Goal: Task Accomplishment & Management: Complete application form

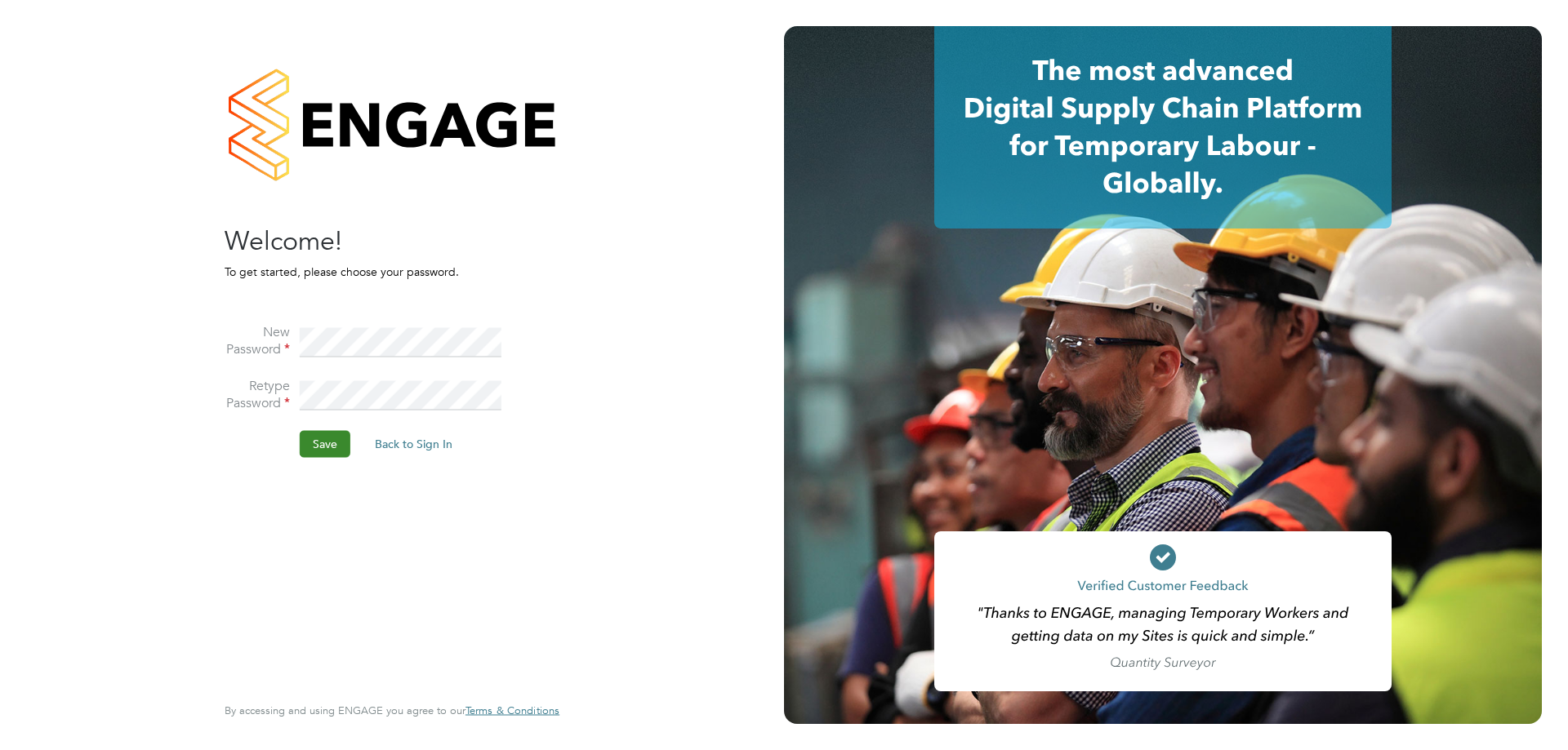
click at [331, 446] on button "Save" at bounding box center [325, 444] width 51 height 26
click at [278, 314] on button "Back to Sign In" at bounding box center [276, 319] width 104 height 26
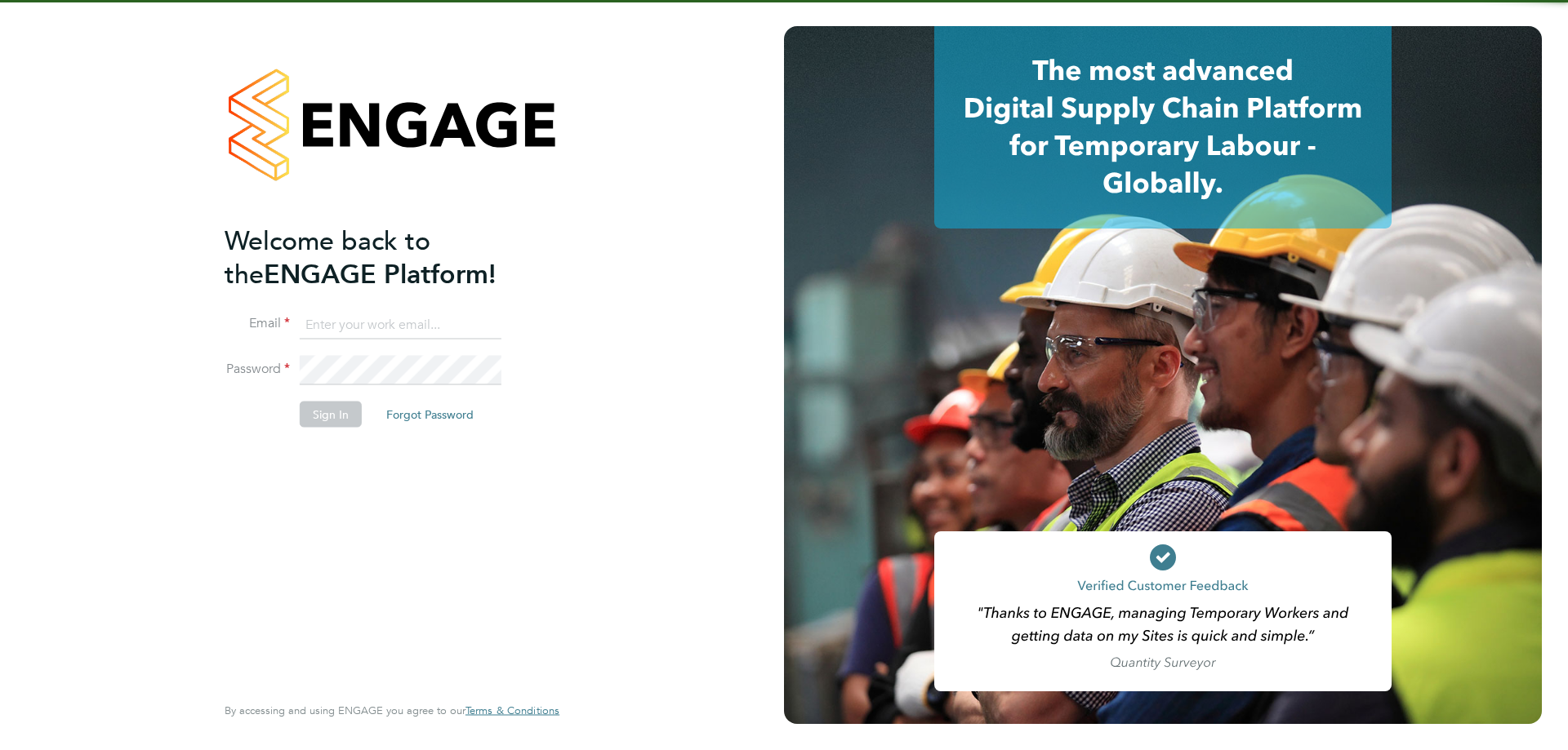
click at [369, 321] on input at bounding box center [401, 324] width 202 height 29
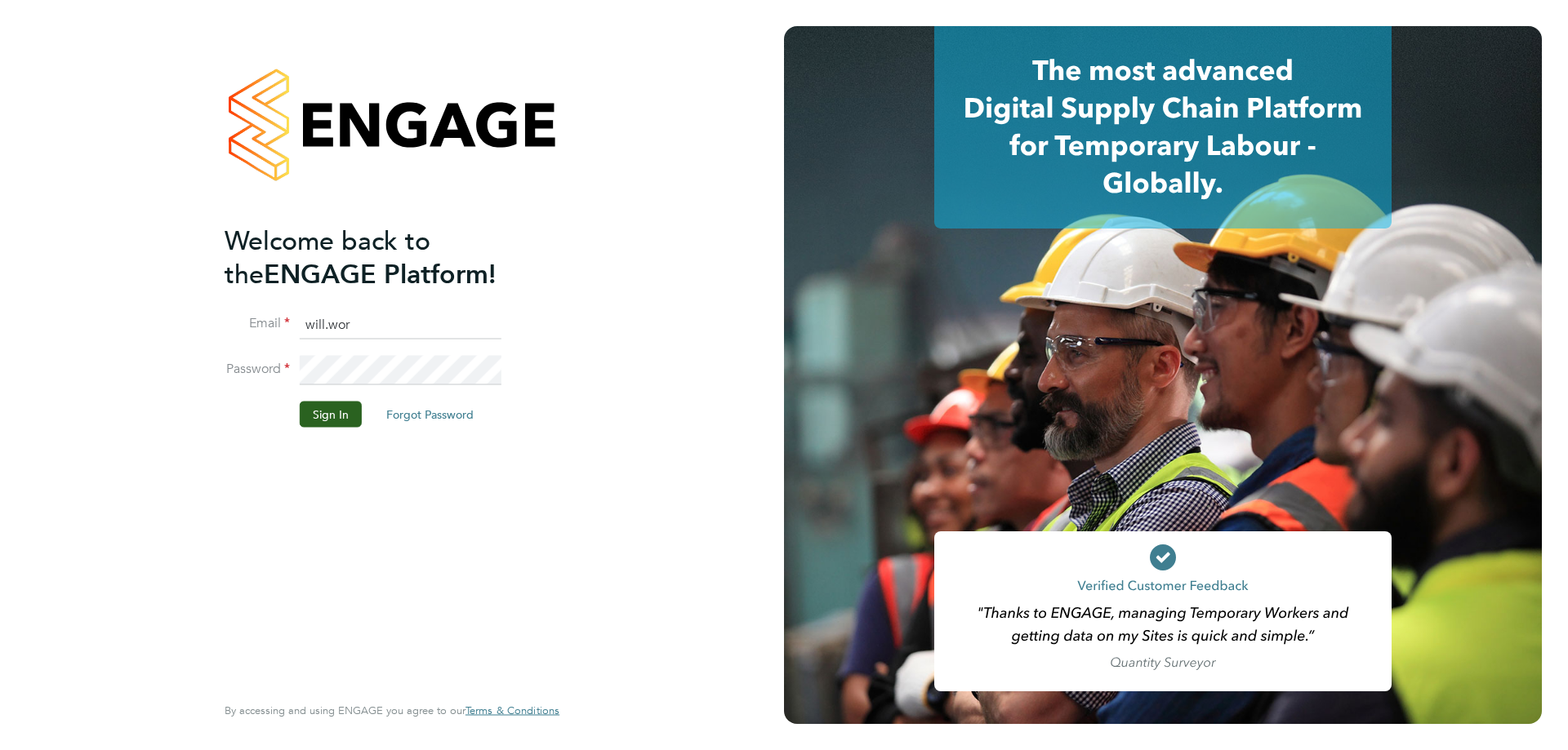
type input "will.worthington@morganhunt.com"
click at [320, 406] on button "Sign In" at bounding box center [331, 414] width 62 height 26
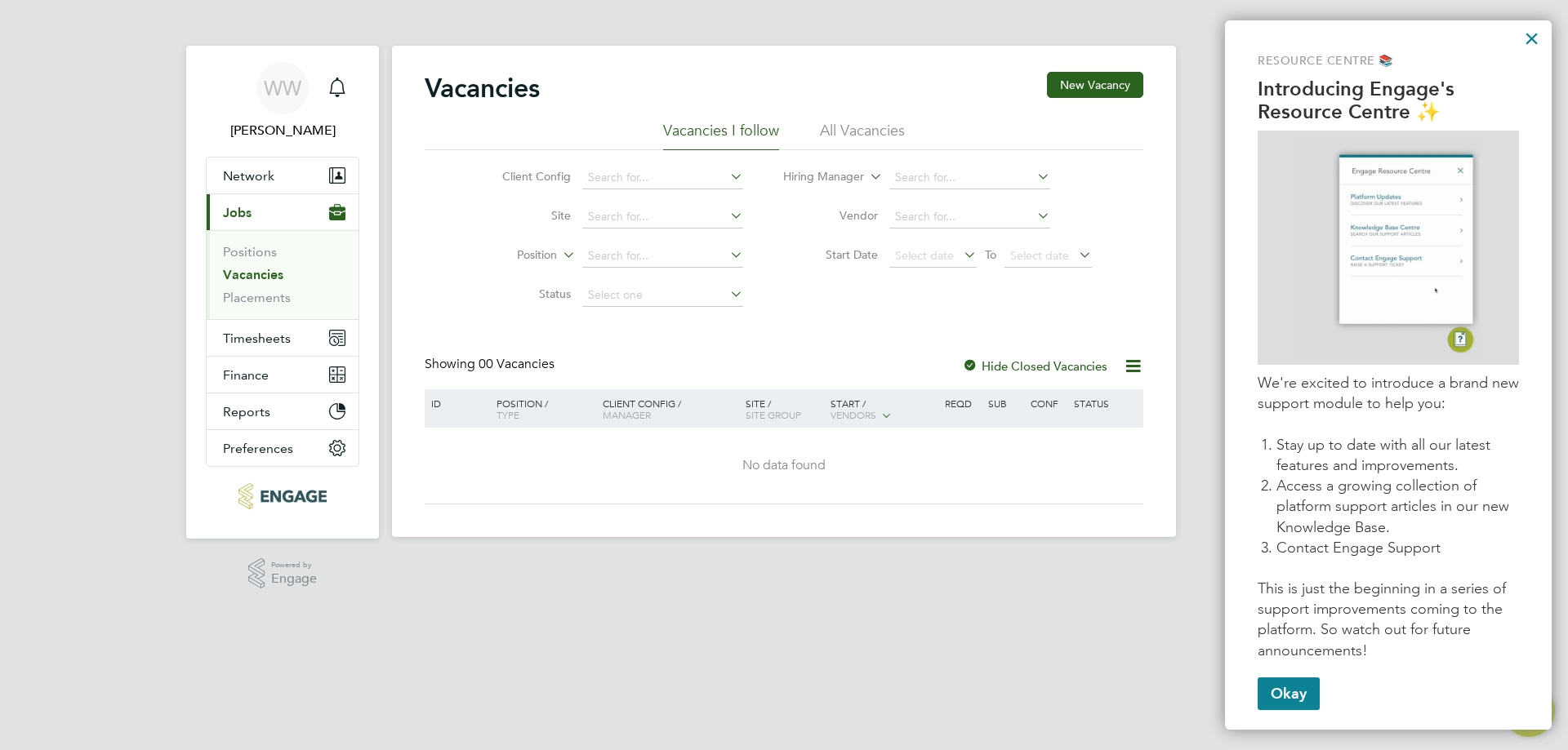
click at [261, 273] on link "Vacancies" at bounding box center [253, 275] width 60 height 16
click at [259, 222] on button "Current page: Jobs" at bounding box center [283, 212] width 152 height 36
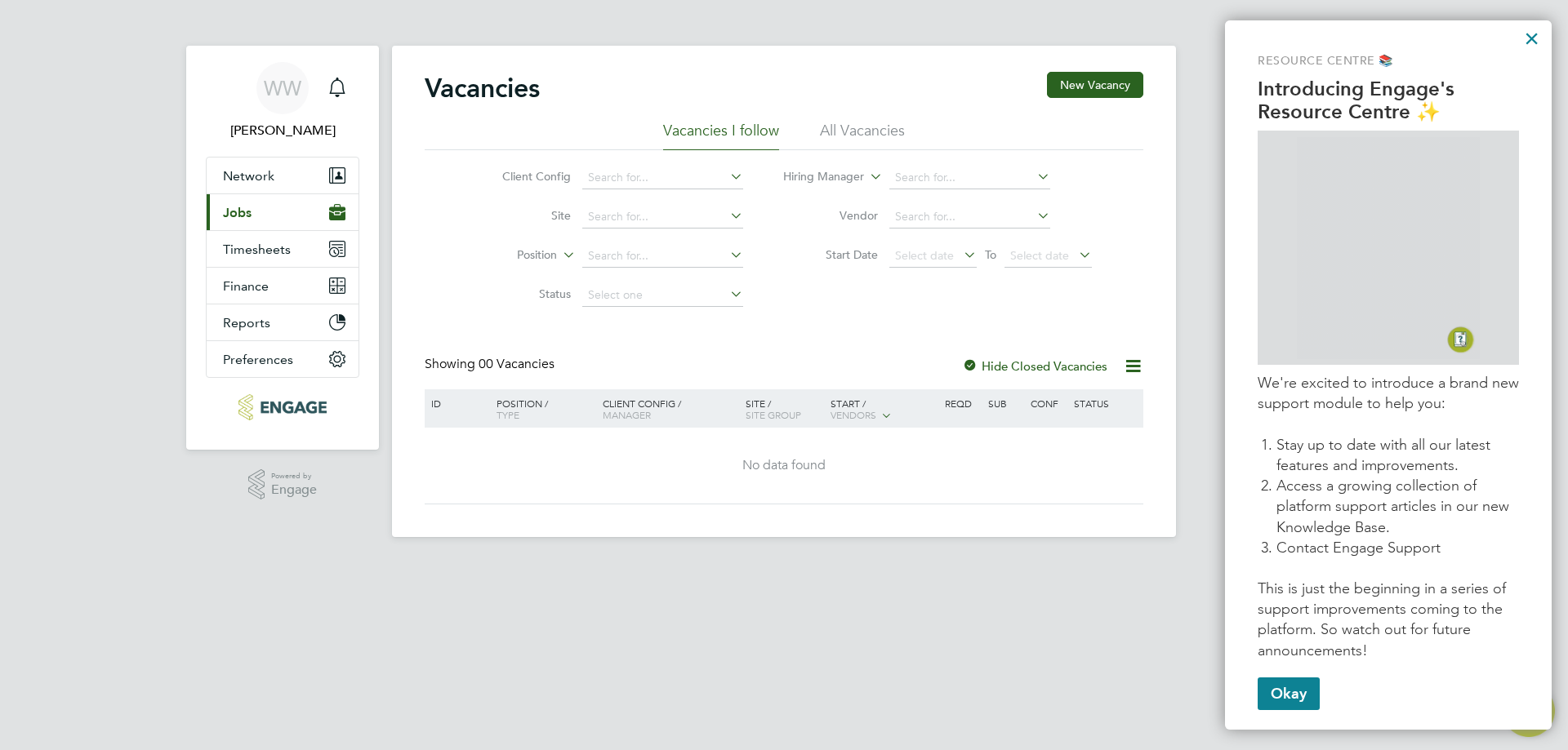
click at [248, 221] on button "Current page: Jobs" at bounding box center [283, 212] width 152 height 36
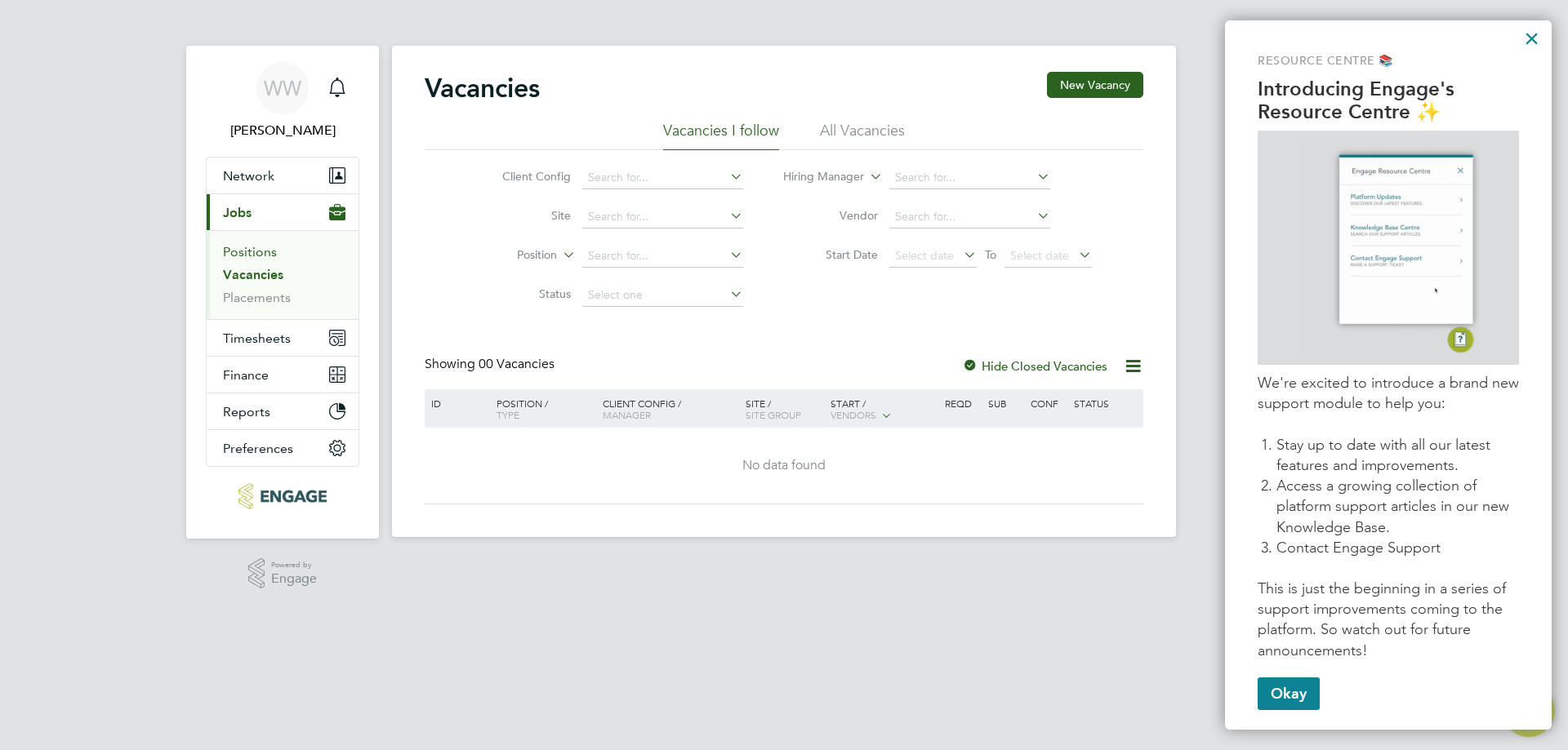
click at [255, 251] on link "Positions" at bounding box center [249, 252] width 53 height 16
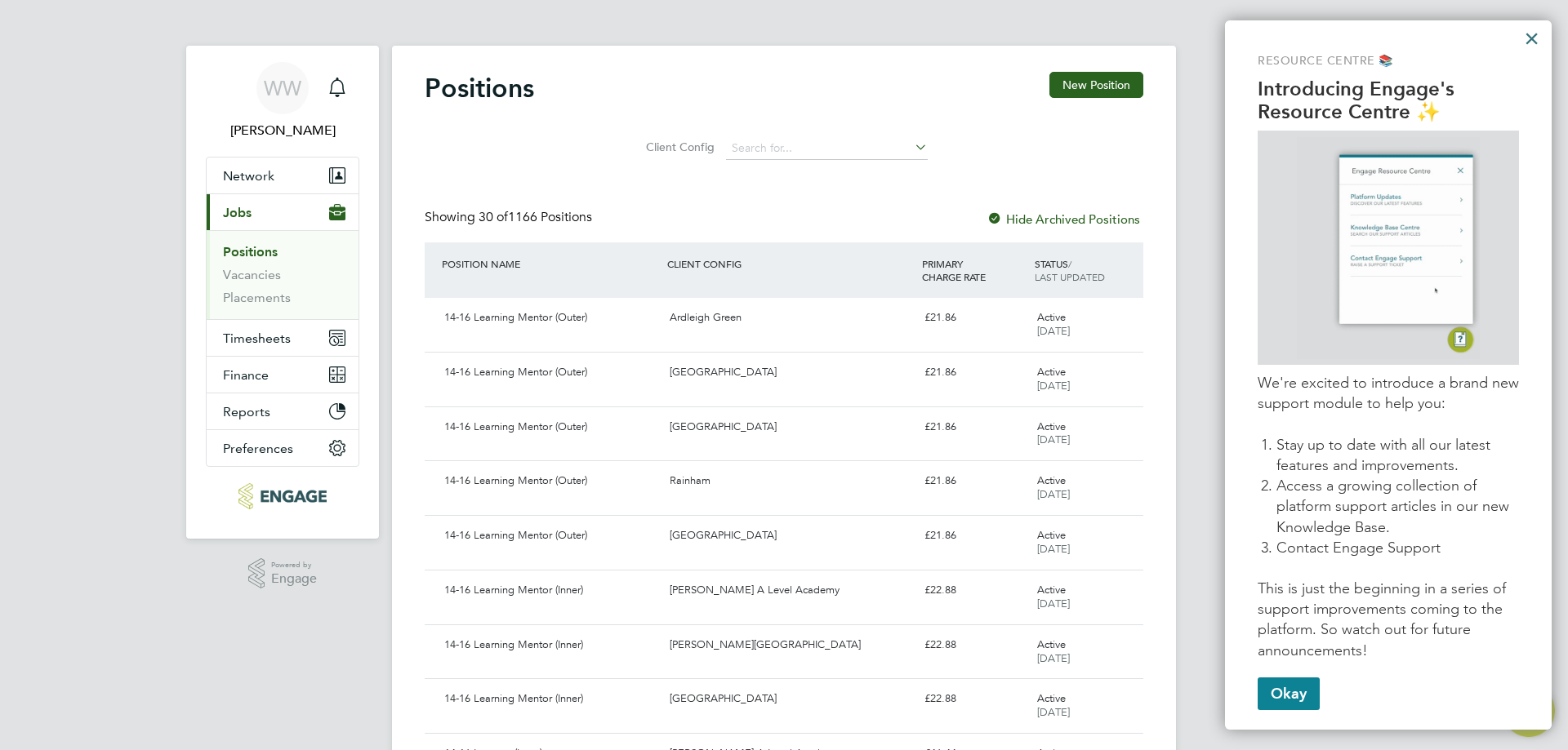
click at [1532, 37] on button "×" at bounding box center [1532, 38] width 16 height 26
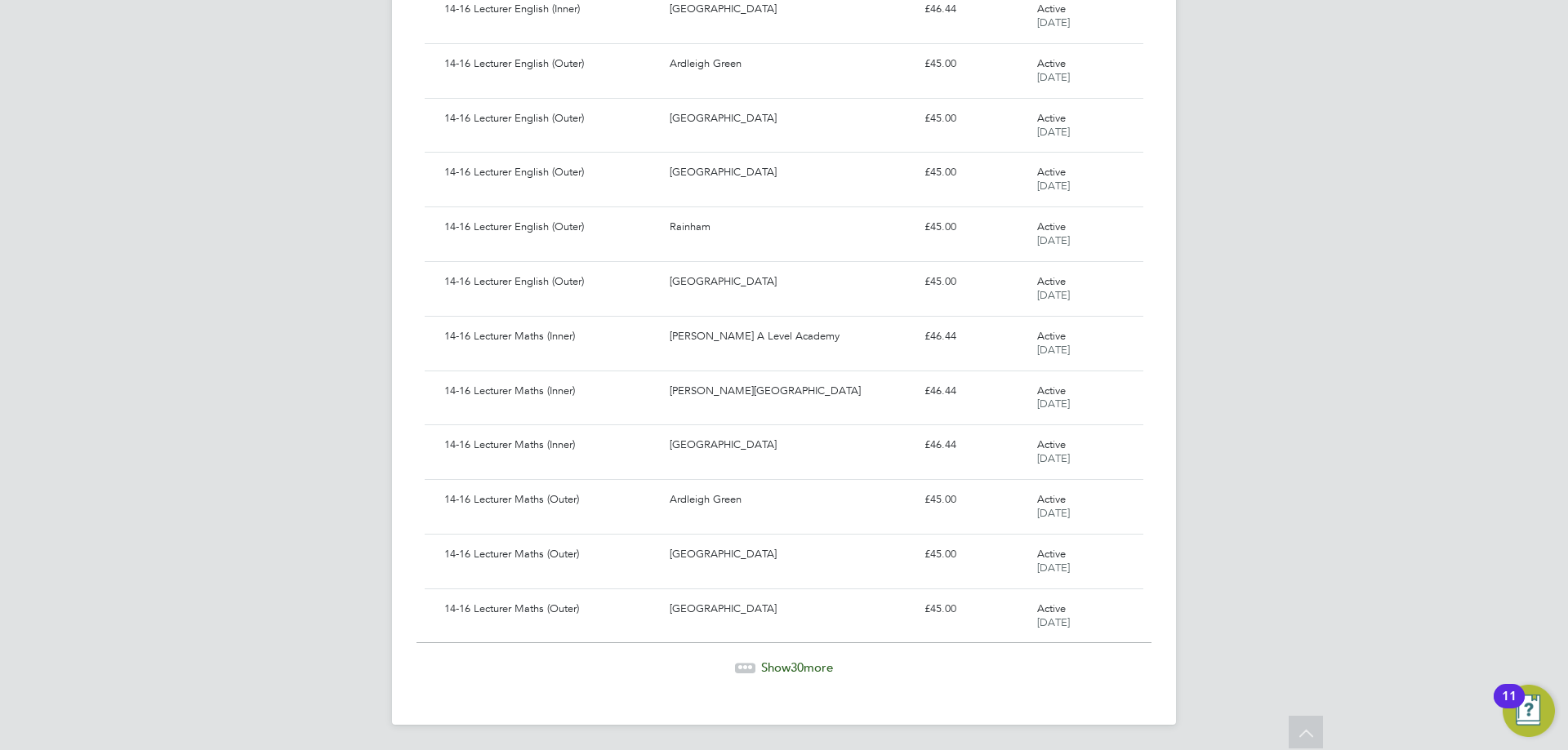
scroll to position [1290, 0]
click at [784, 667] on span "Show 30 more" at bounding box center [797, 666] width 72 height 16
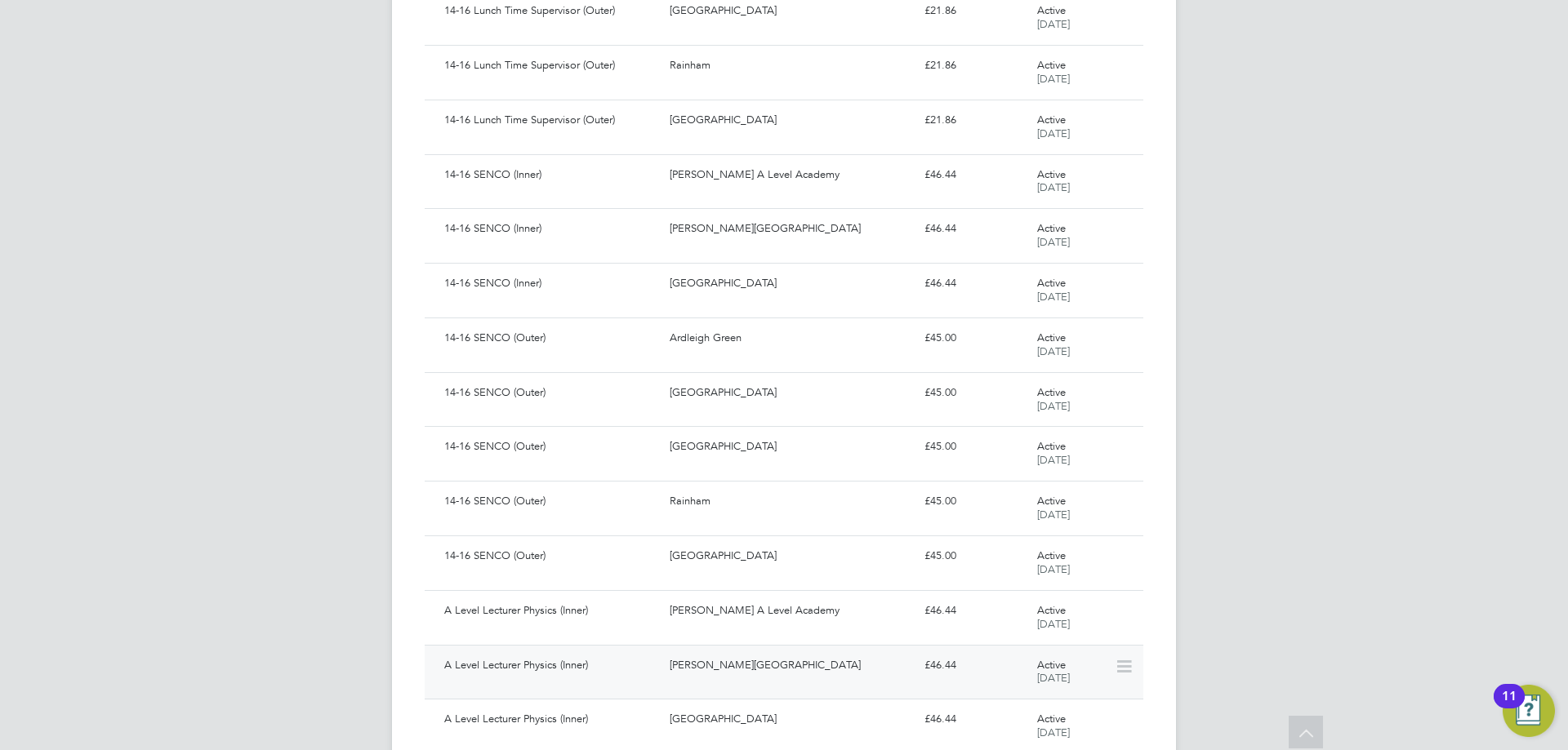
scroll to position [2926, 0]
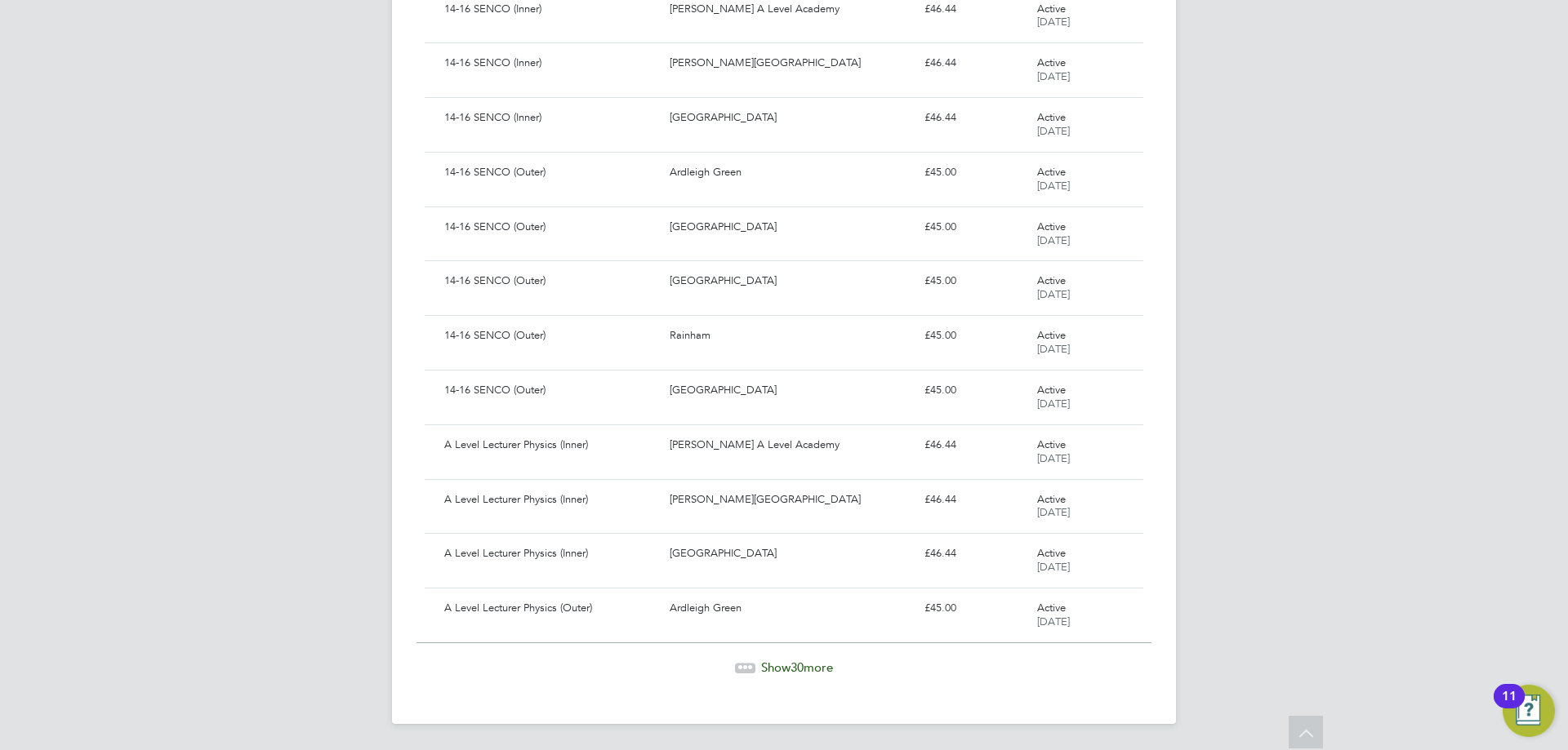
click at [801, 662] on span "30" at bounding box center [796, 667] width 13 height 16
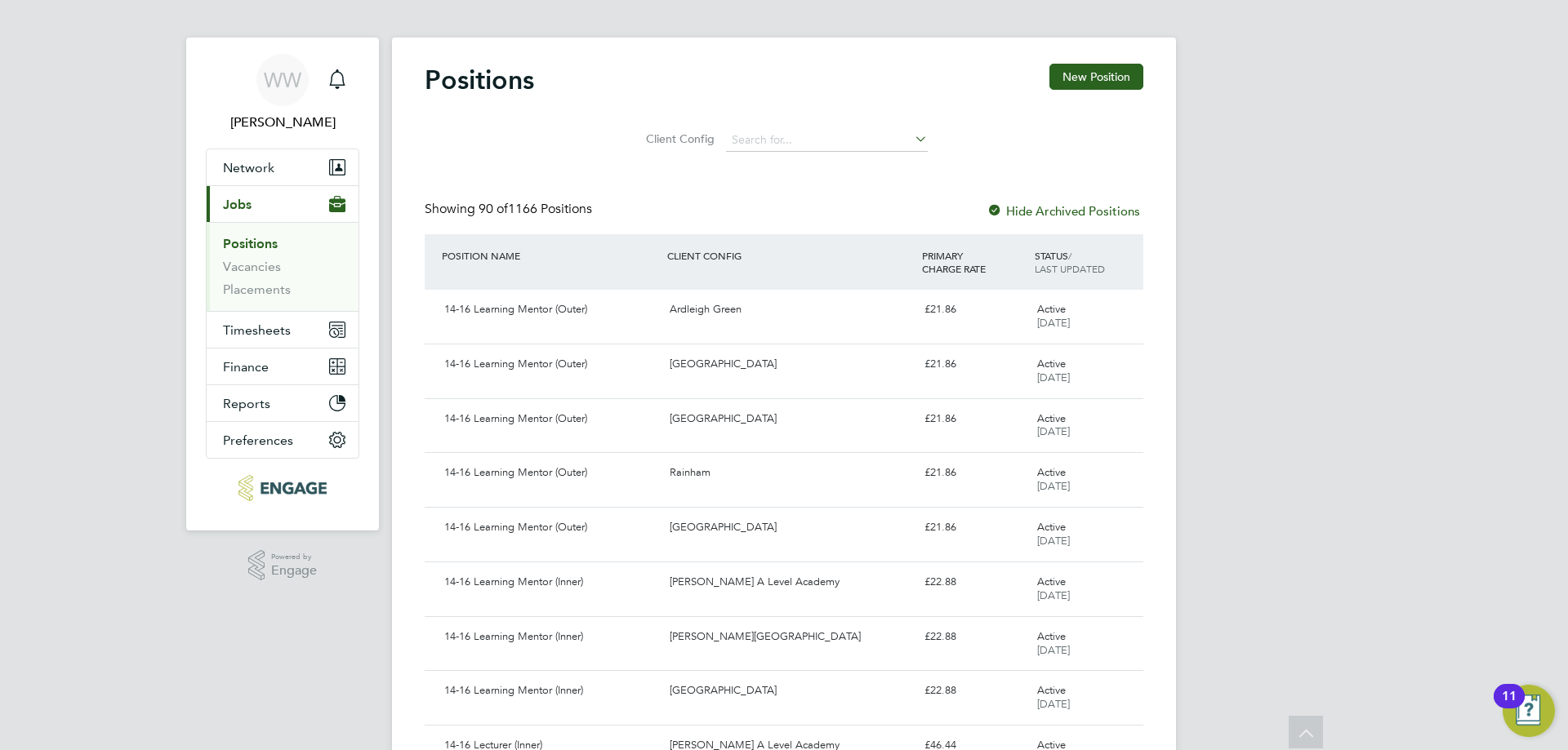
scroll to position [0, 0]
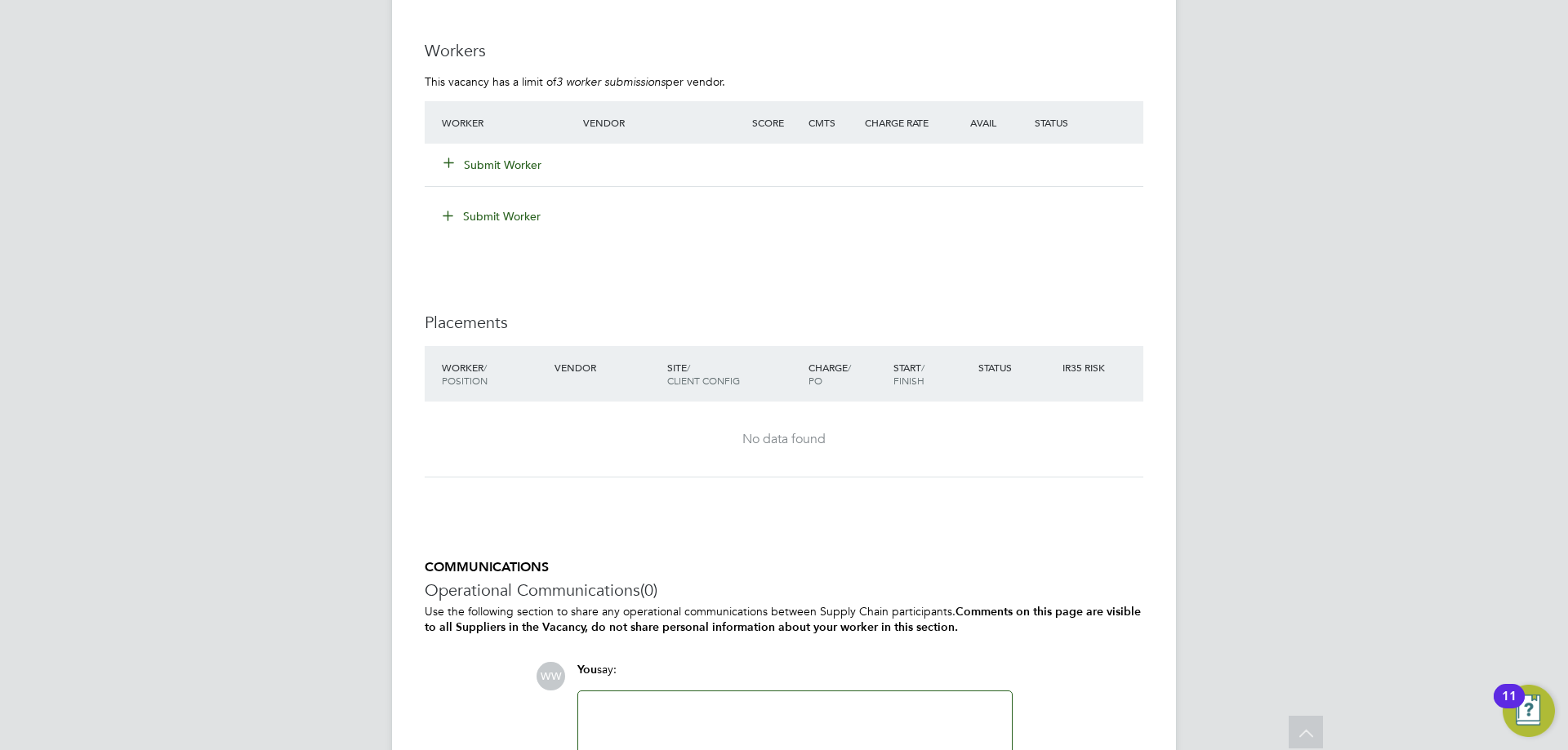
scroll to position [2848, 0]
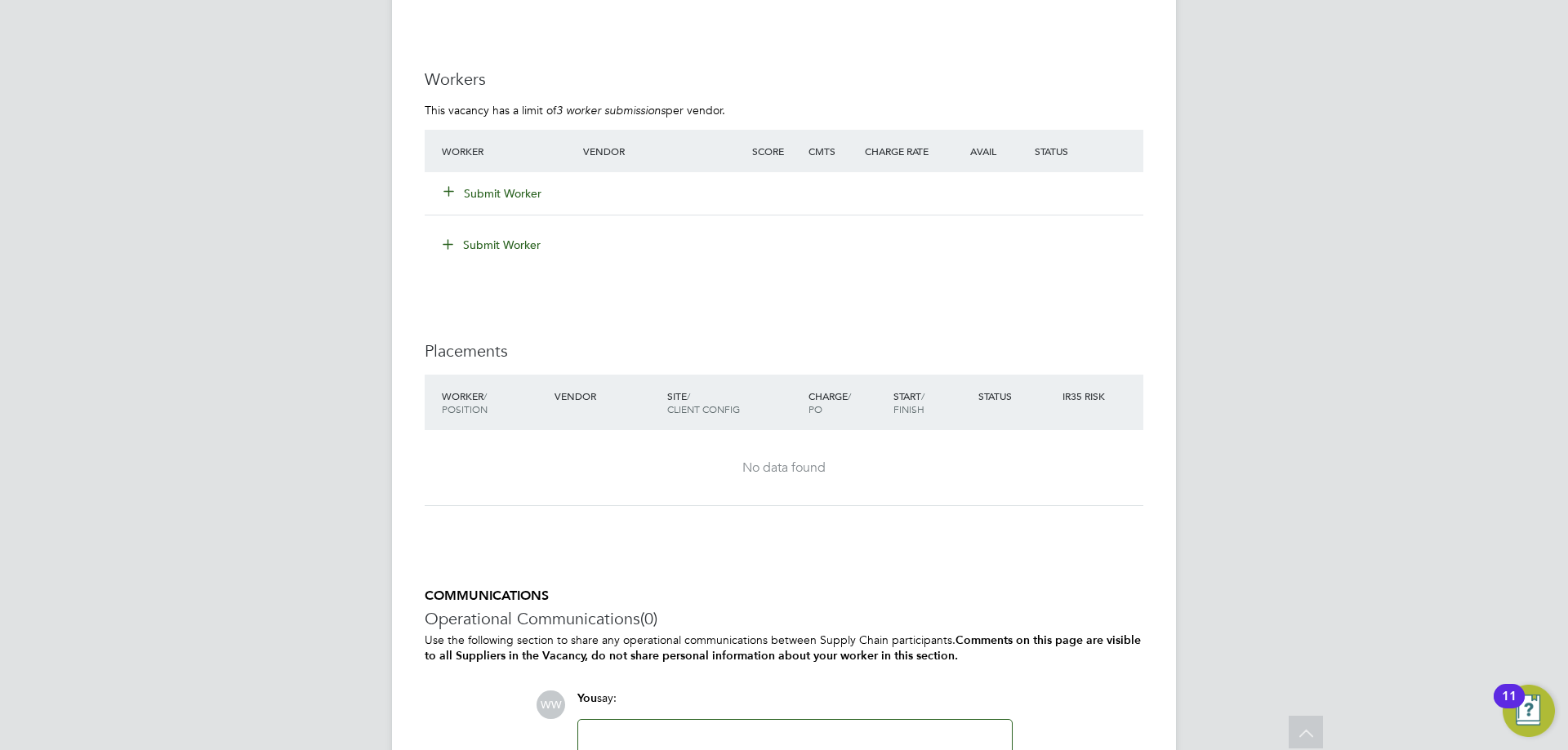
click at [479, 186] on button "Submit Worker" at bounding box center [493, 193] width 98 height 17
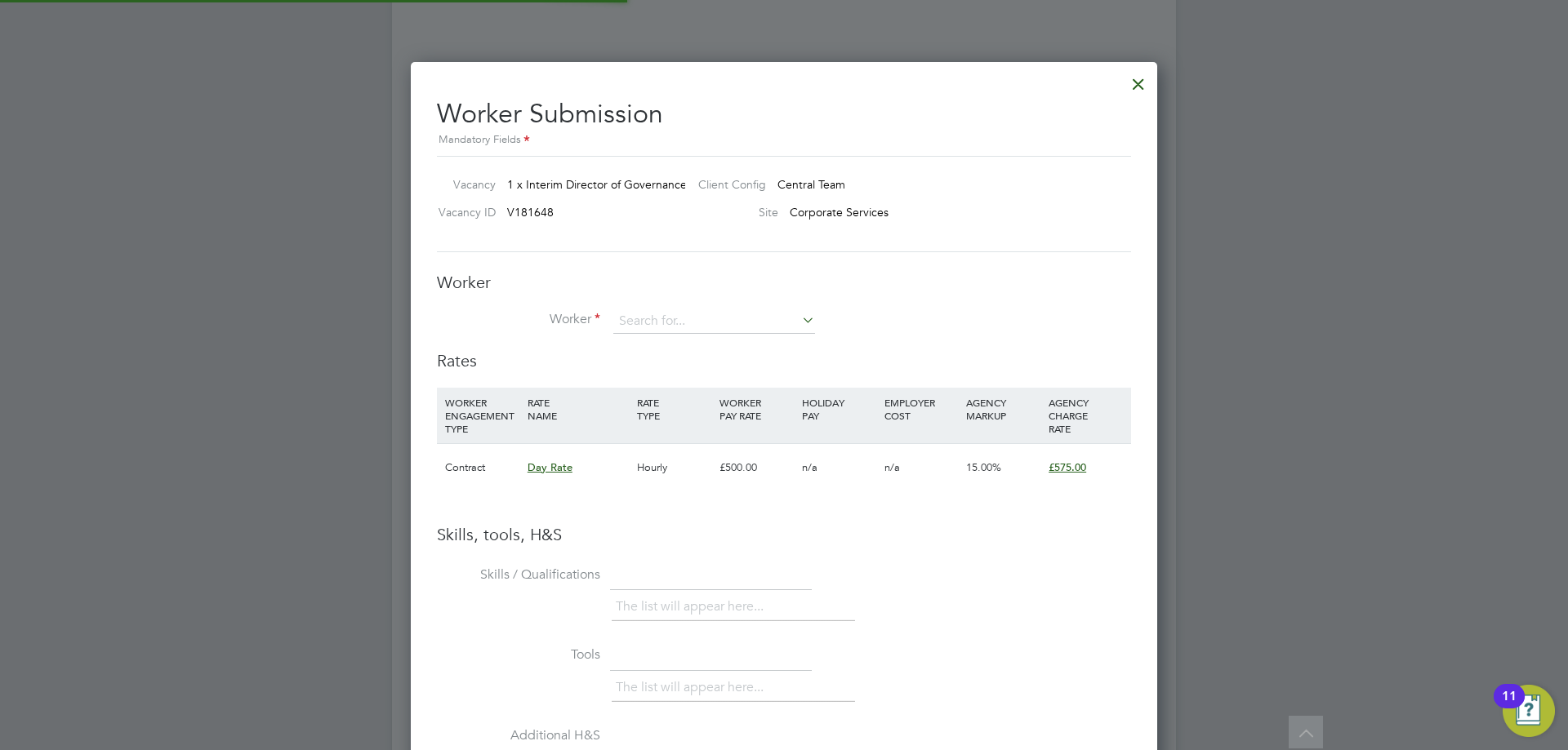
scroll to position [1032, 748]
click at [661, 319] on input at bounding box center [714, 321] width 202 height 24
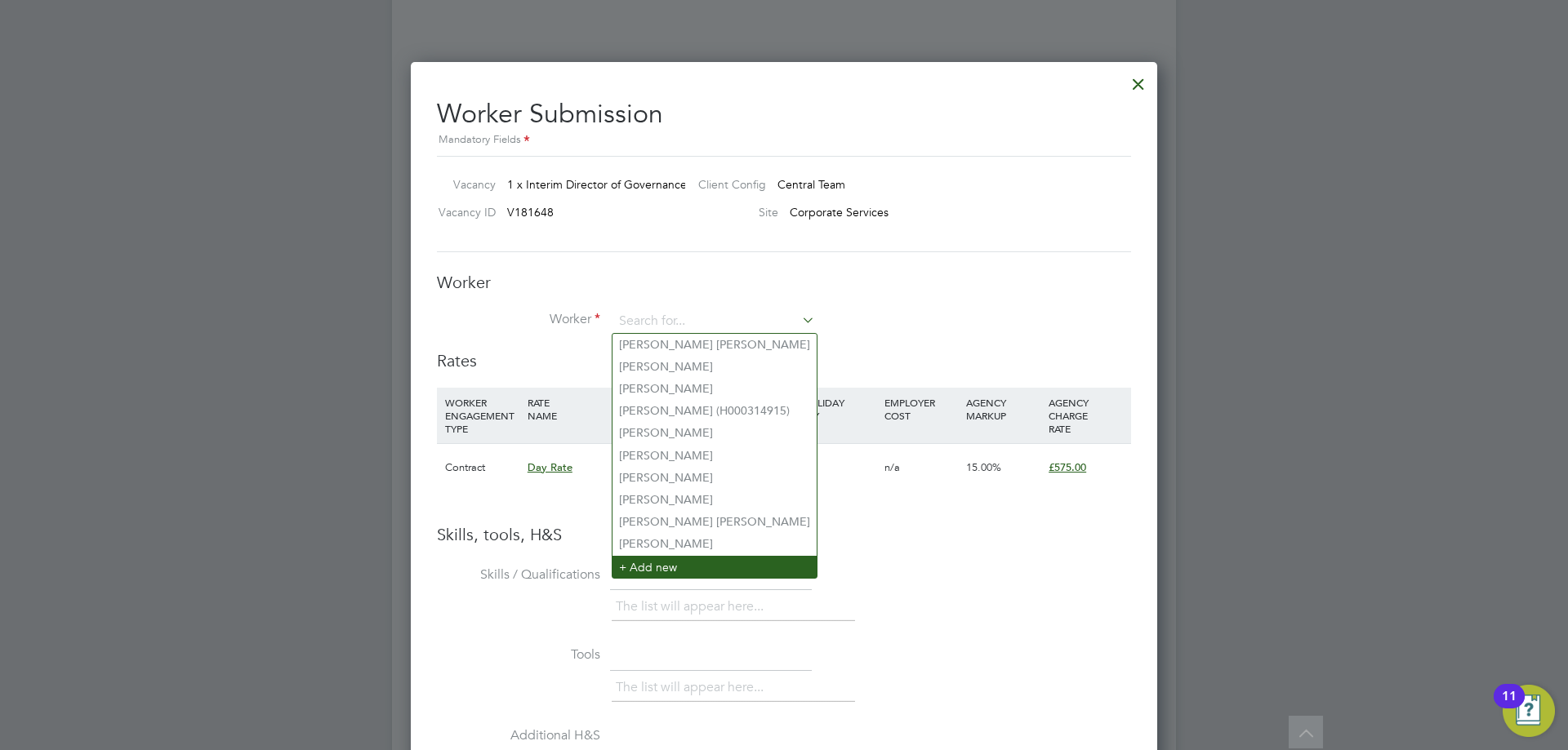
click at [654, 556] on li "+ Add new" at bounding box center [714, 566] width 204 height 22
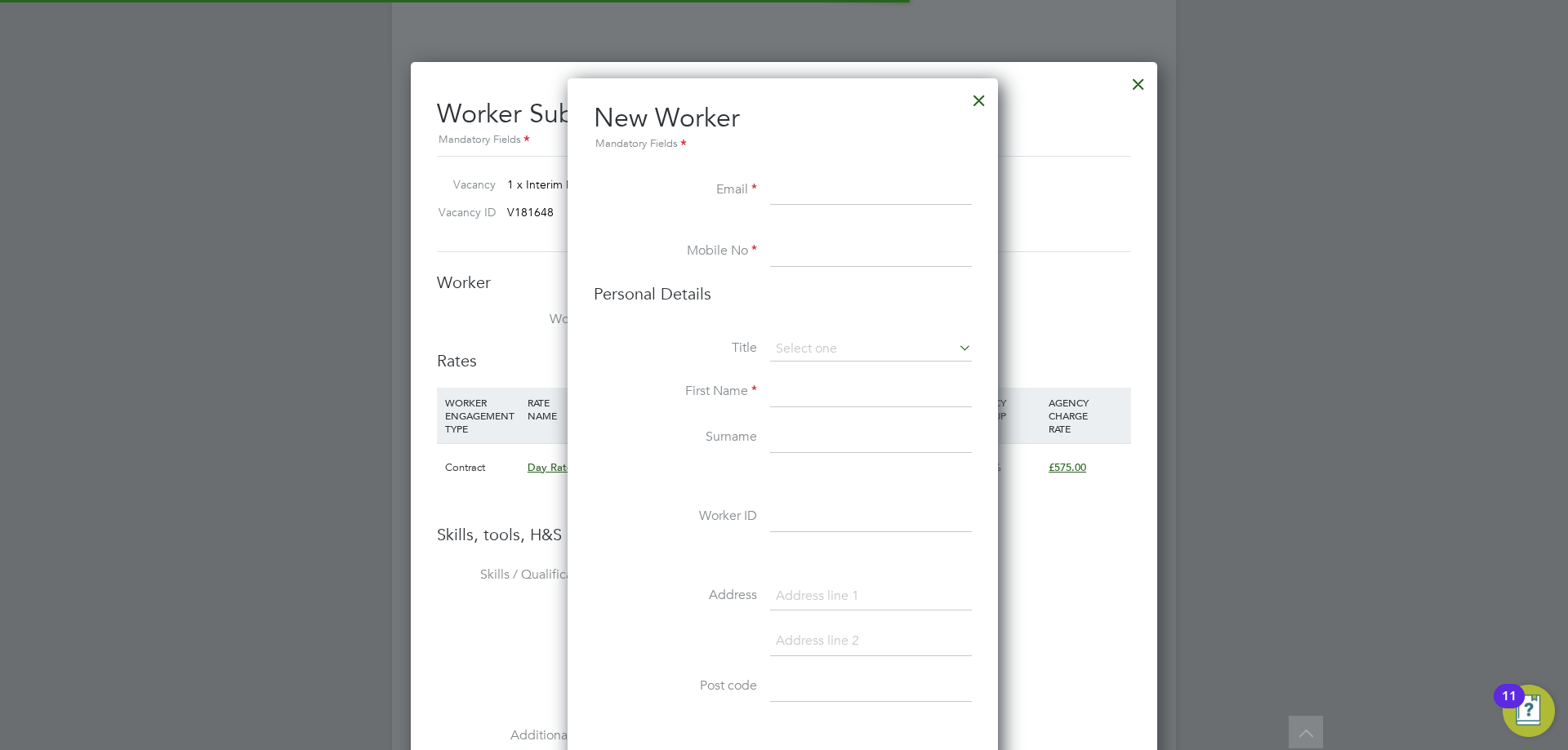
scroll to position [1381, 433]
drag, startPoint x: 761, startPoint y: 205, endPoint x: 793, endPoint y: 200, distance: 32.4
click at [775, 205] on li "Email" at bounding box center [783, 198] width 378 height 46
click at [795, 198] on input at bounding box center [871, 190] width 202 height 29
paste input "[EMAIL_ADDRESS][DOMAIN_NAME]"
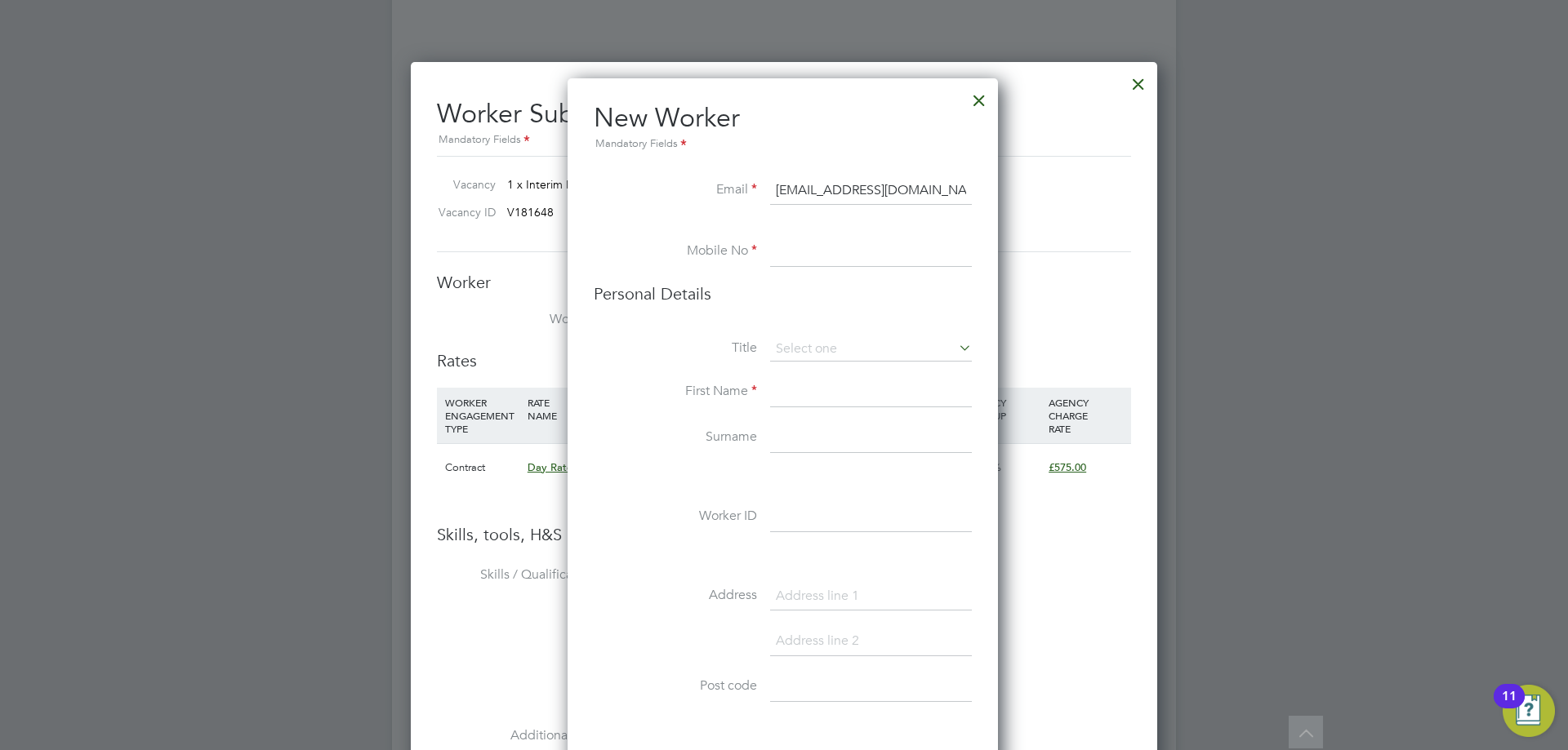
type input "[EMAIL_ADDRESS][DOMAIN_NAME]"
click at [790, 256] on input at bounding box center [871, 253] width 202 height 29
paste input "07905267060"
type input "07905267060"
click at [814, 336] on li "Personal Details" at bounding box center [783, 310] width 378 height 53
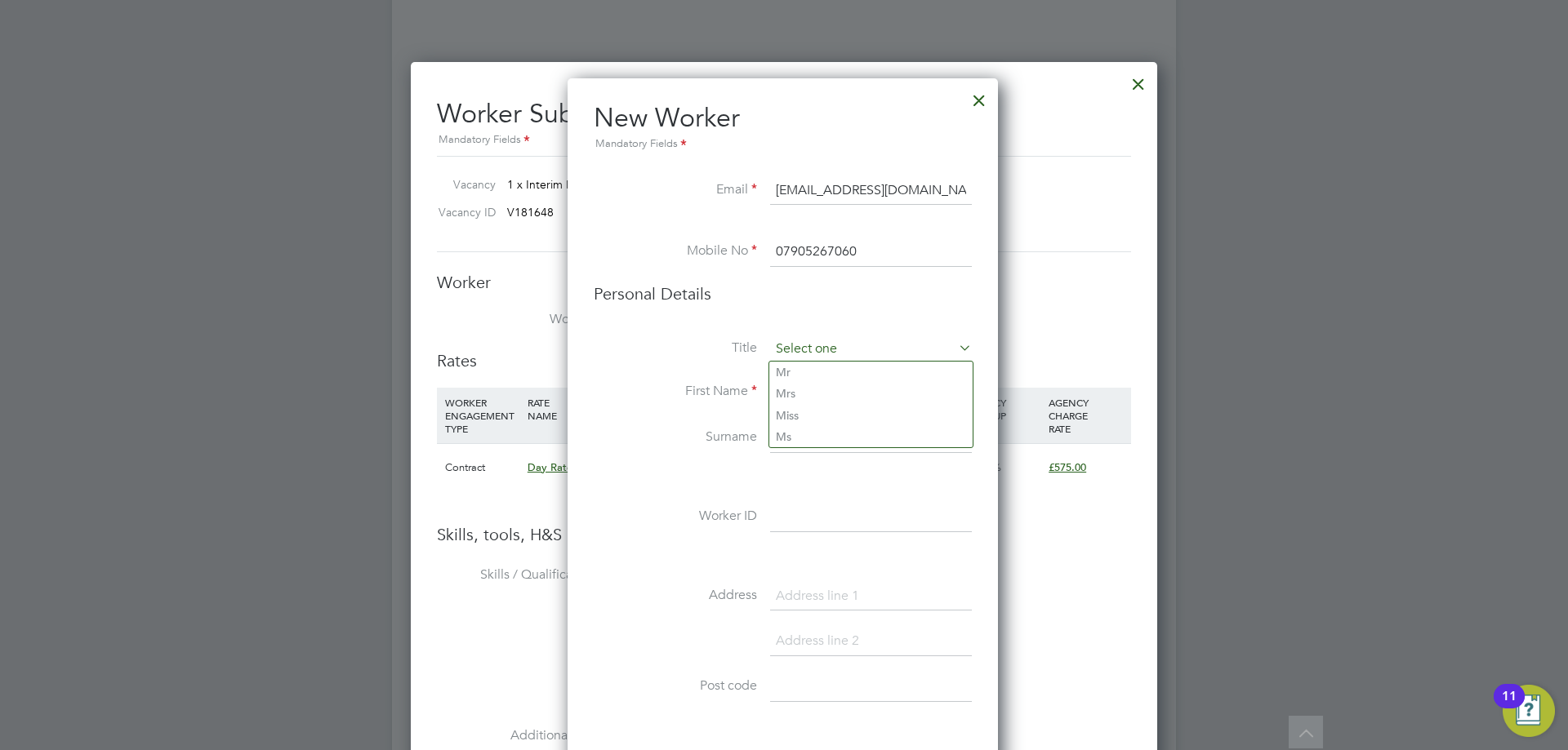
click at [815, 342] on input at bounding box center [871, 349] width 202 height 24
click at [803, 388] on li "Mrs" at bounding box center [871, 393] width 203 height 21
type input "Mrs"
click at [784, 389] on input at bounding box center [871, 392] width 202 height 29
type input "[PERSON_NAME]"
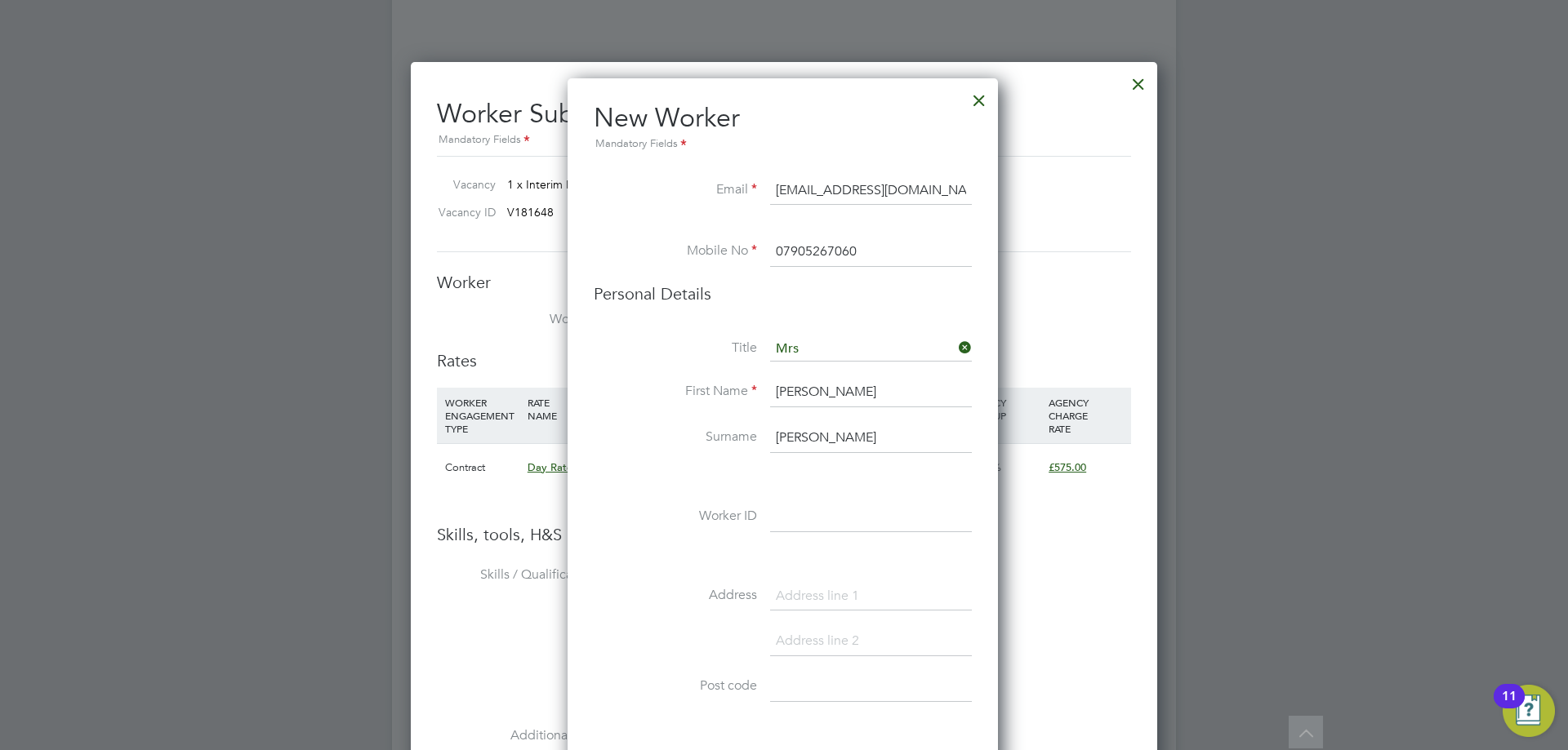
type input "[PERSON_NAME]"
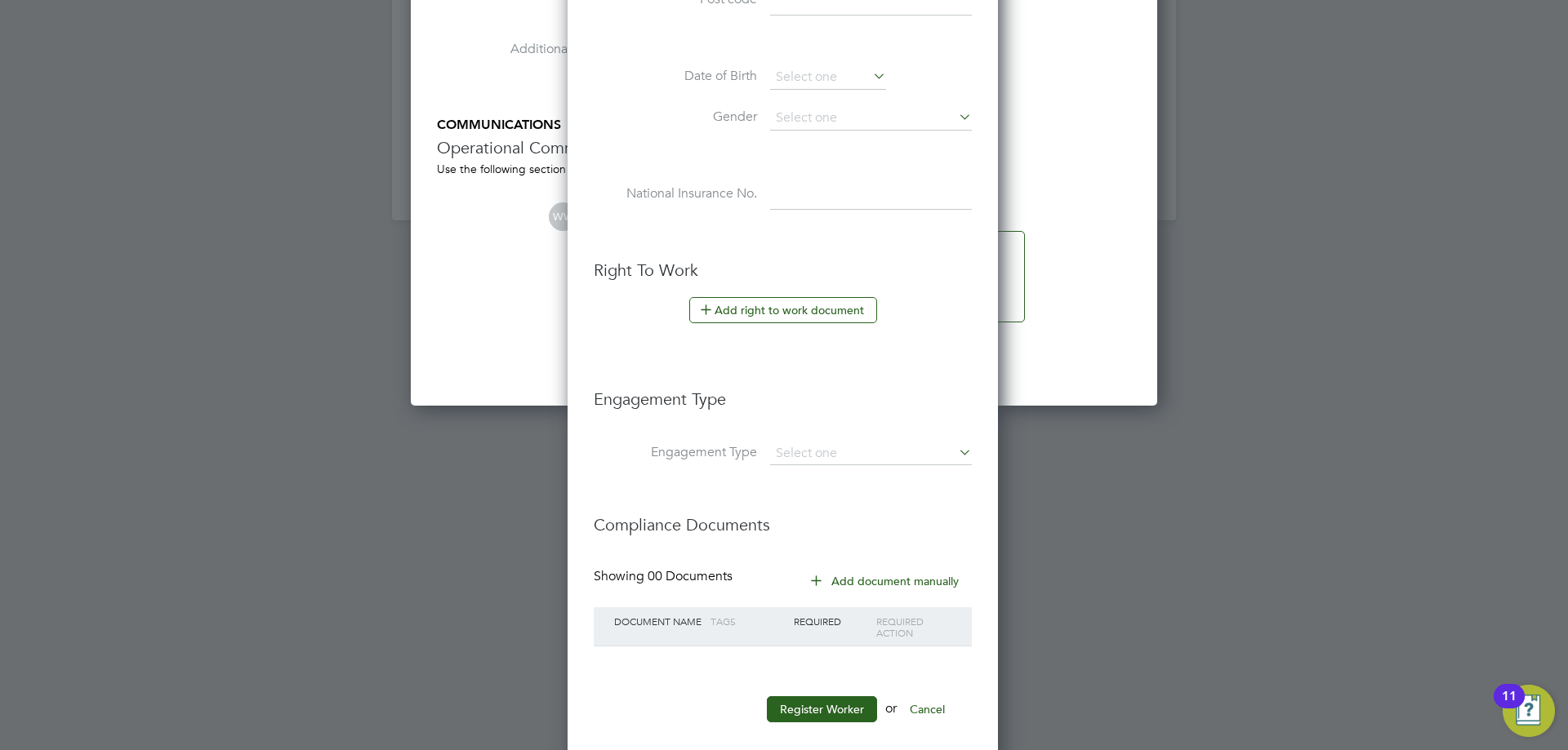
scroll to position [3556, 0]
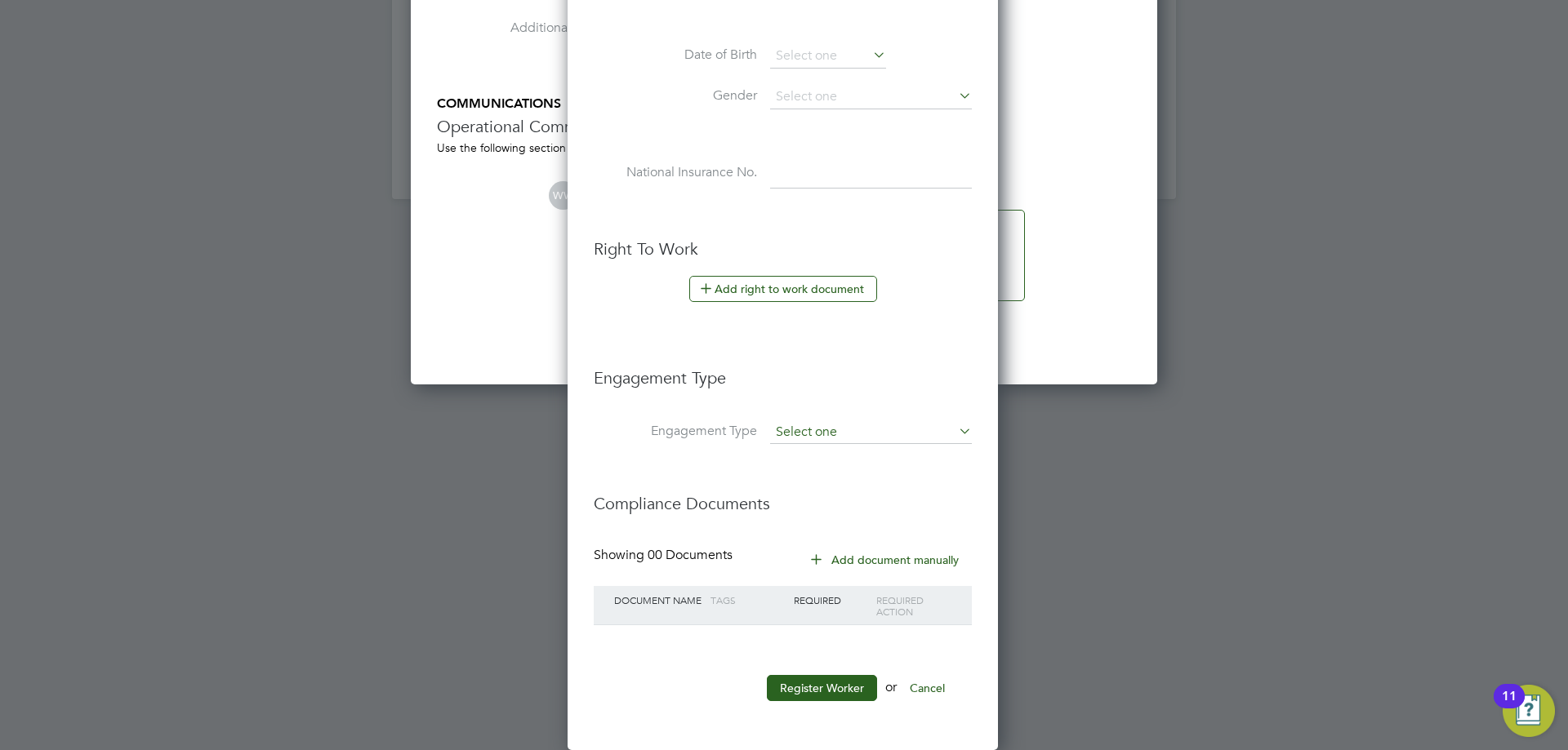
click at [895, 431] on input at bounding box center [871, 433] width 202 height 23
click at [1072, 501] on div at bounding box center [784, 375] width 1568 height 750
click at [933, 687] on button "Cancel" at bounding box center [927, 688] width 61 height 26
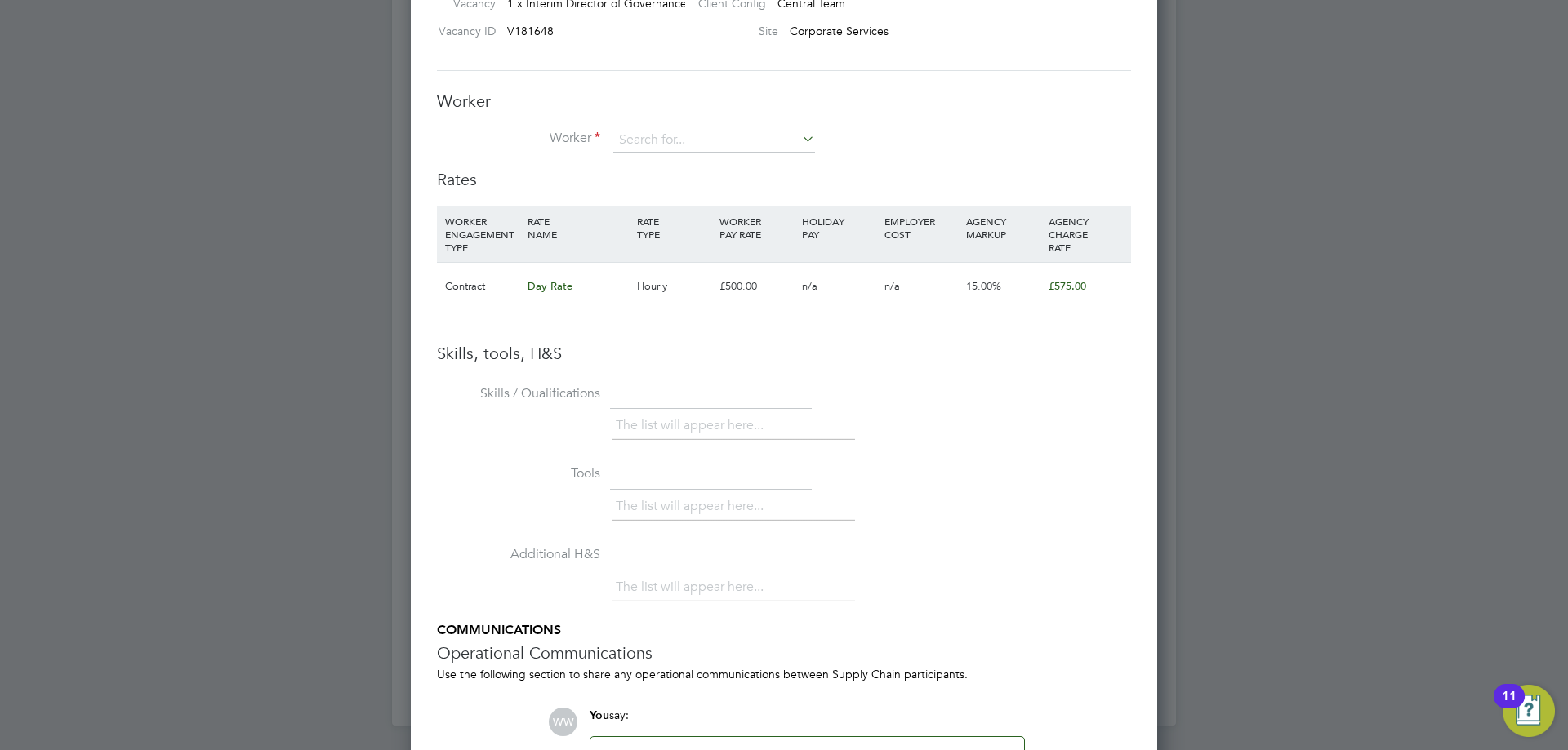
scroll to position [2848, 0]
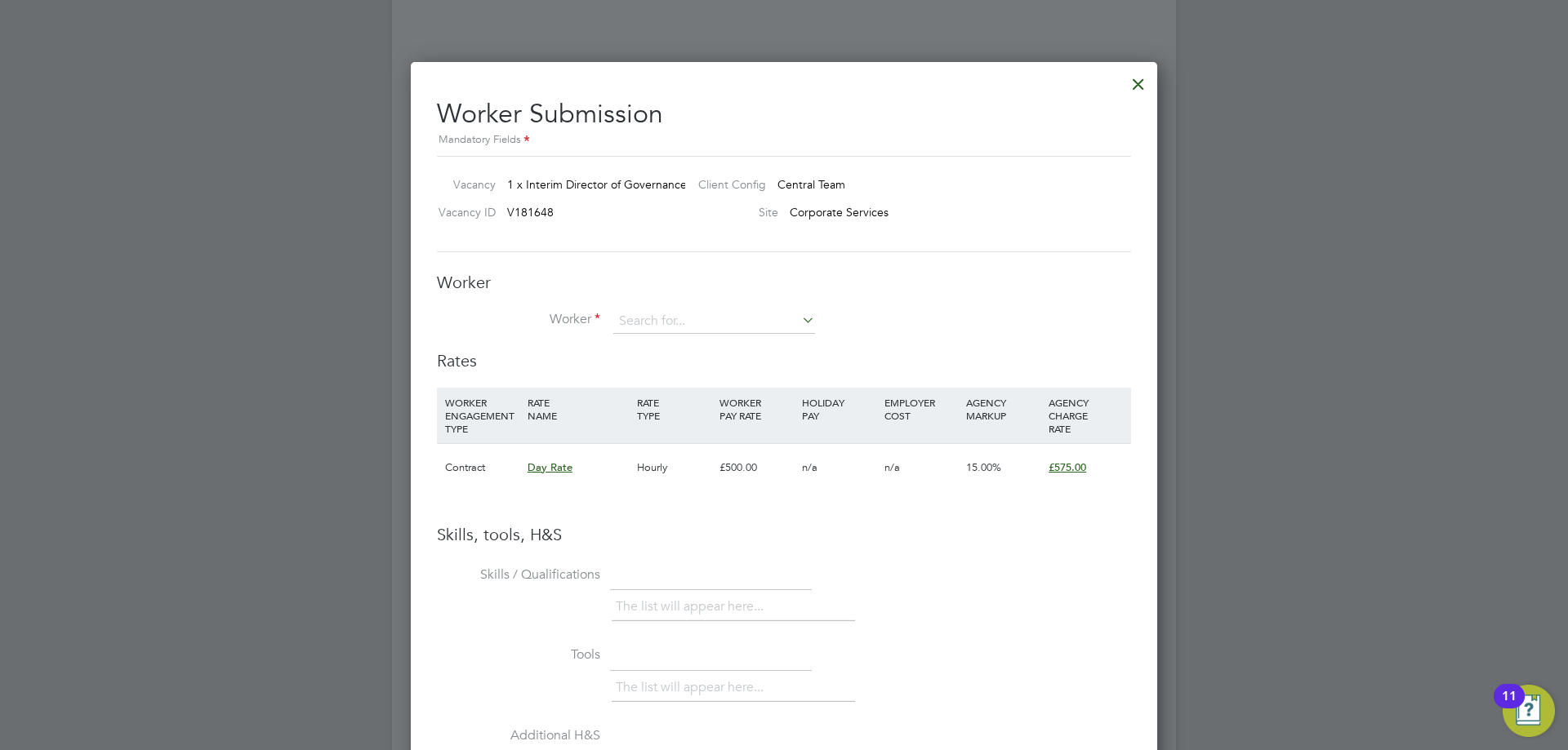
click at [1145, 83] on div at bounding box center [1138, 80] width 29 height 29
